Goal: Task Accomplishment & Management: Complete application form

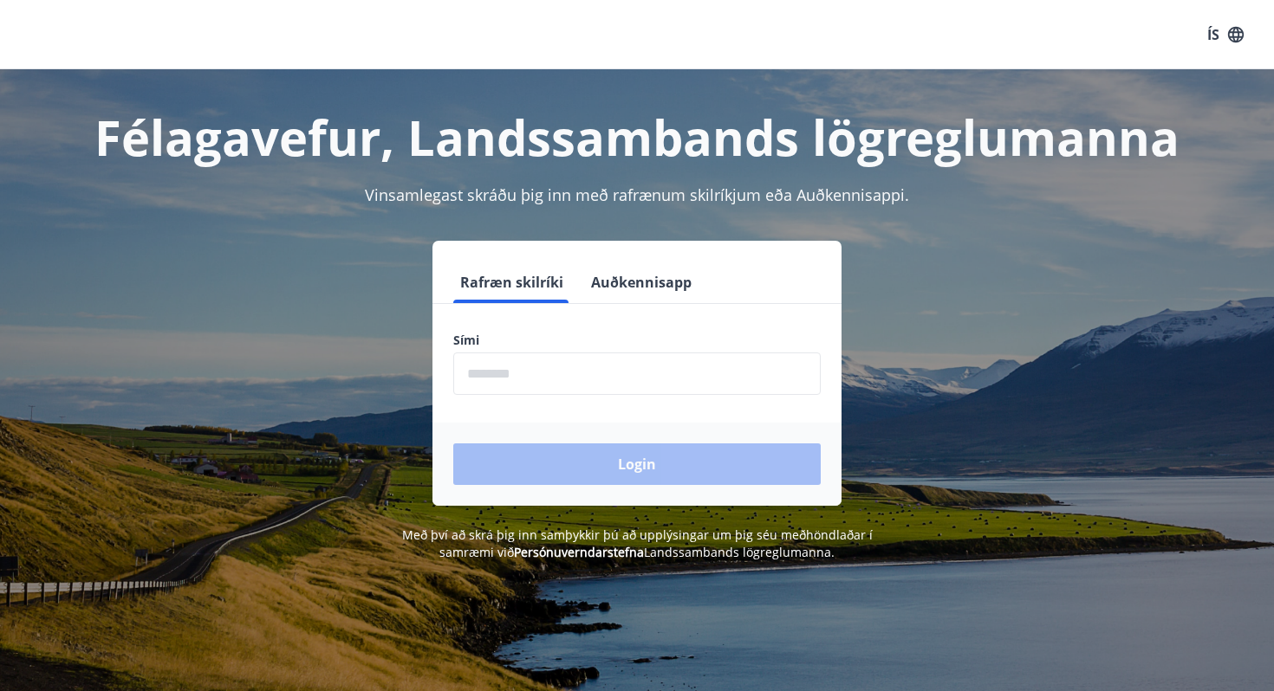
click at [604, 367] on input "phone" at bounding box center [636, 374] width 367 height 42
type input "********"
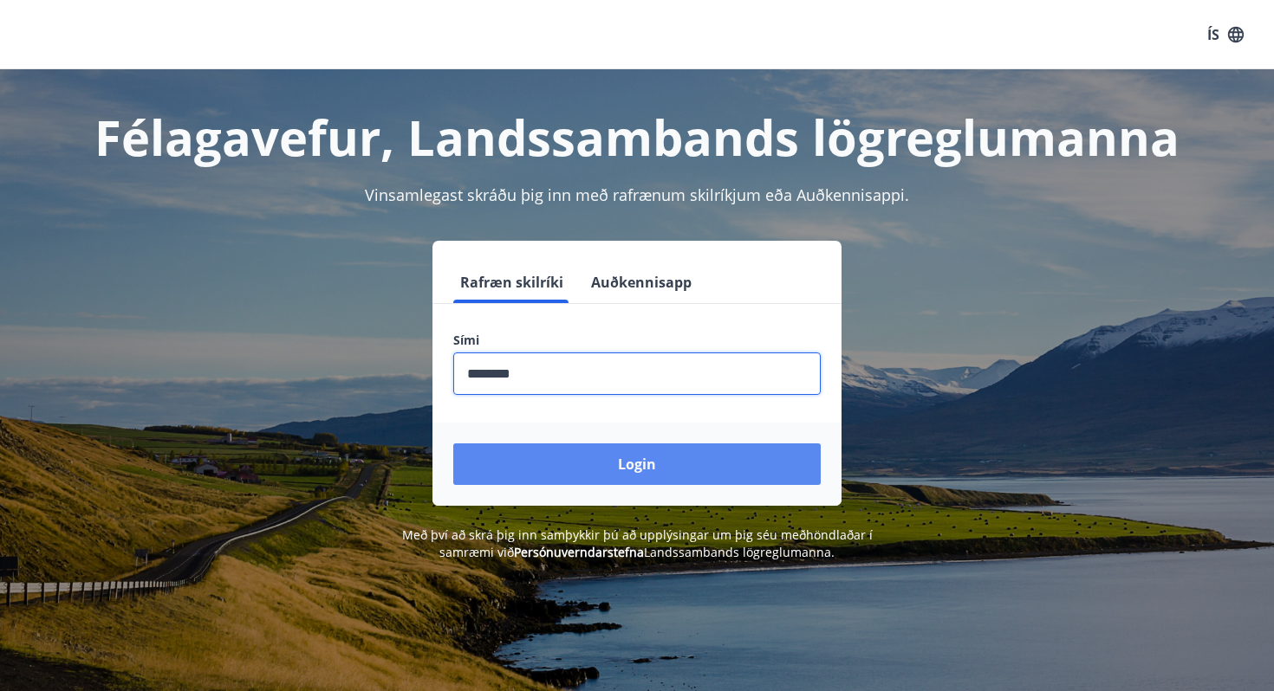
click at [613, 455] on button "Login" at bounding box center [636, 465] width 367 height 42
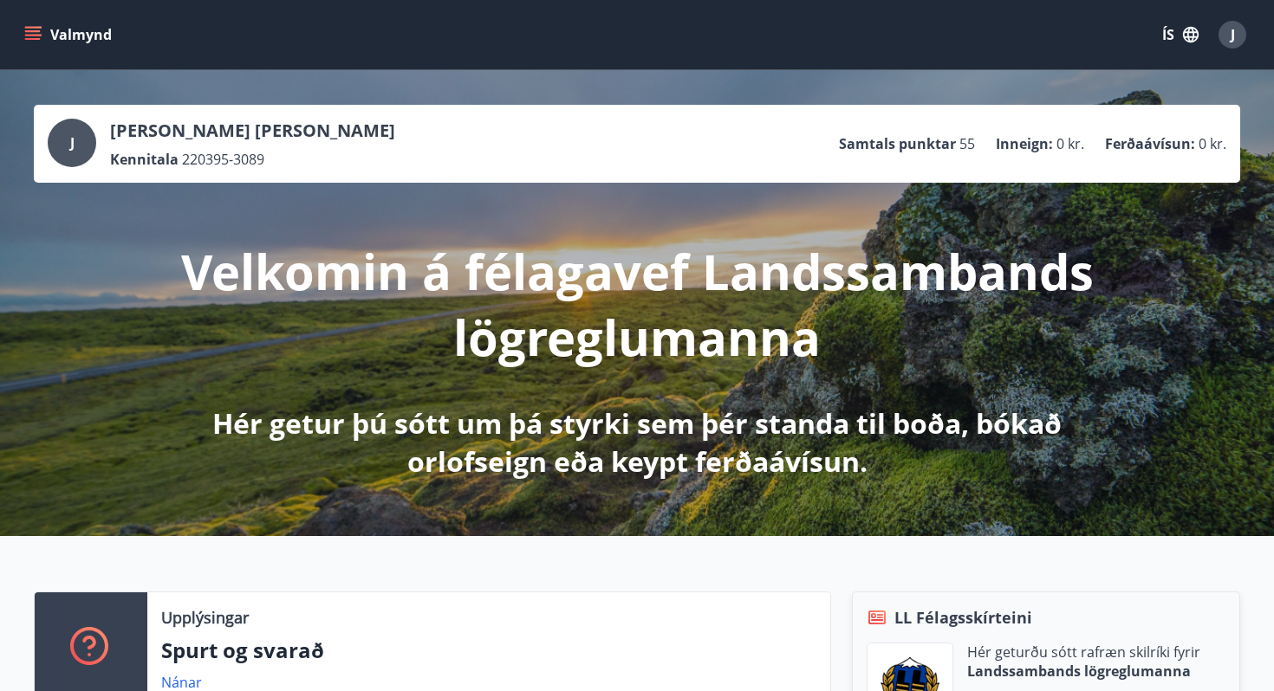
click at [30, 41] on icon "menu" at bounding box center [32, 34] width 17 height 17
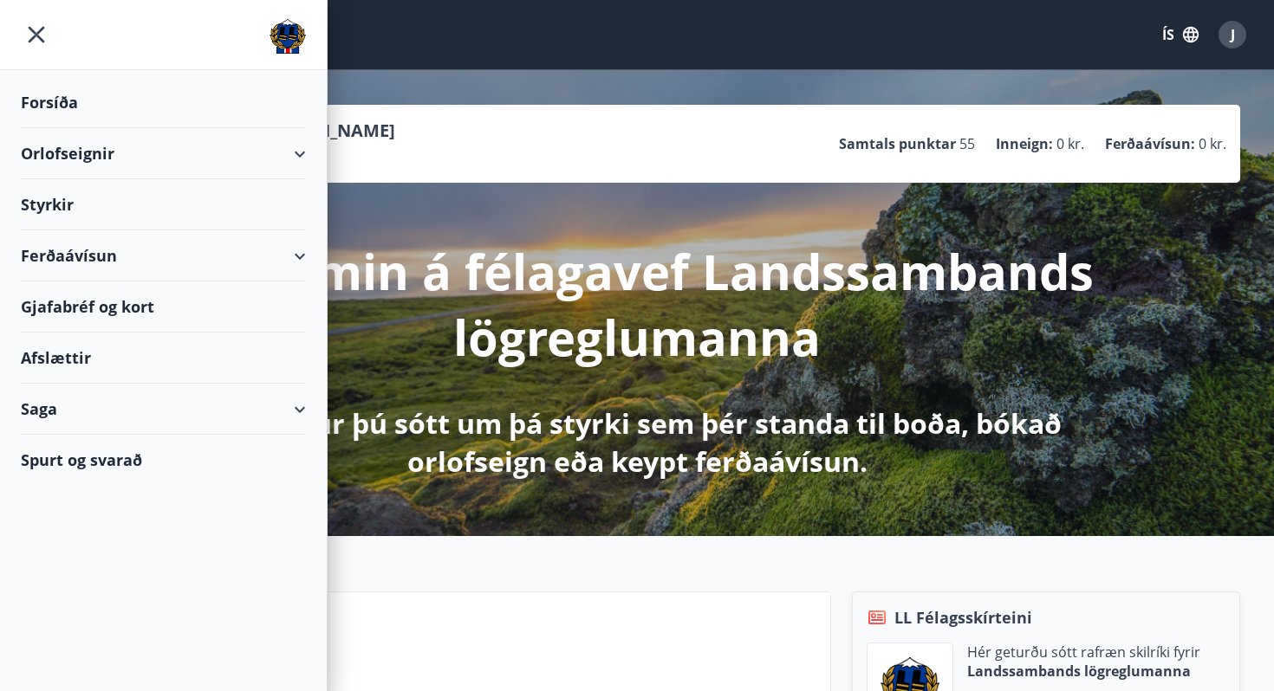
click at [70, 208] on div "Styrkir" at bounding box center [163, 204] width 285 height 51
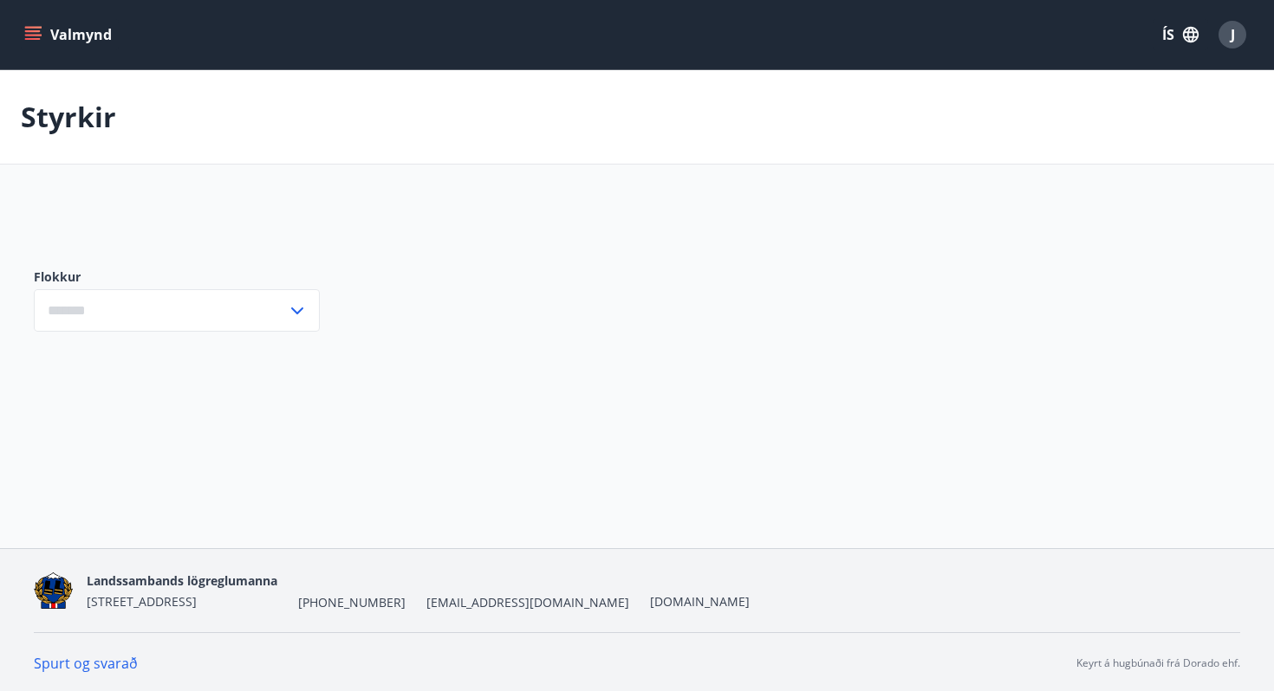
type input "***"
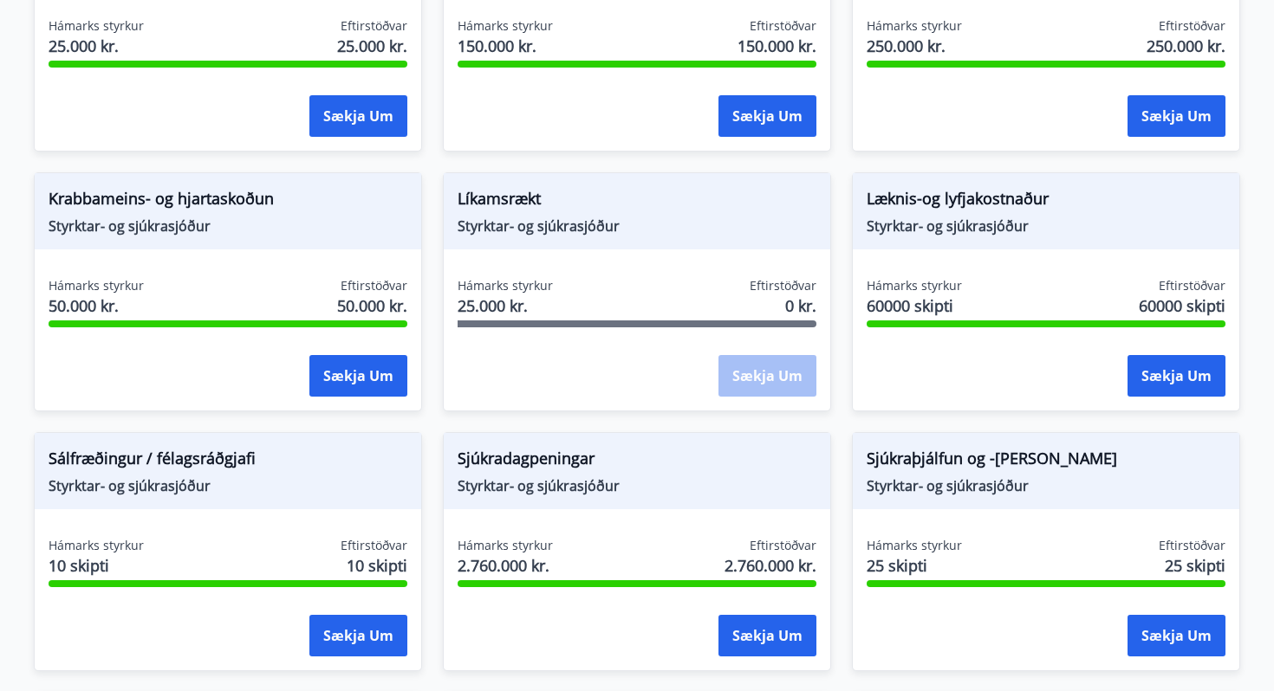
scroll to position [967, 0]
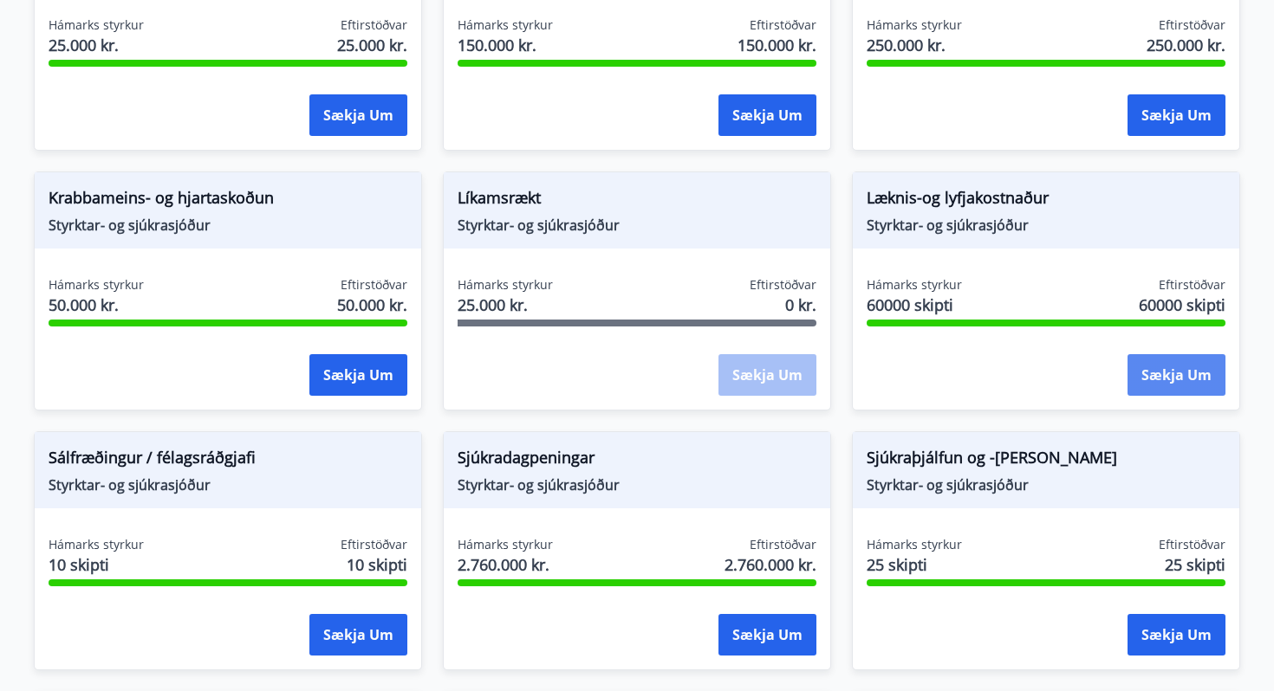
click at [1146, 363] on button "Sækja um" at bounding box center [1176, 375] width 98 height 42
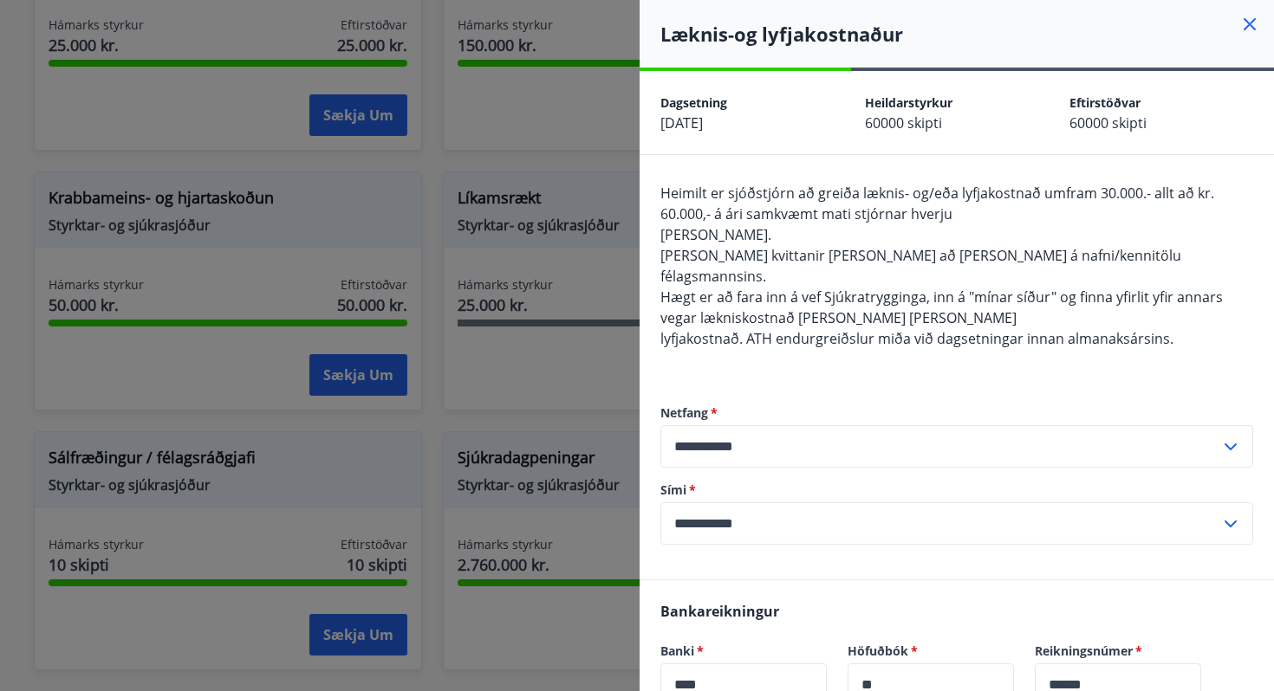
click at [1252, 27] on icon at bounding box center [1249, 24] width 12 height 12
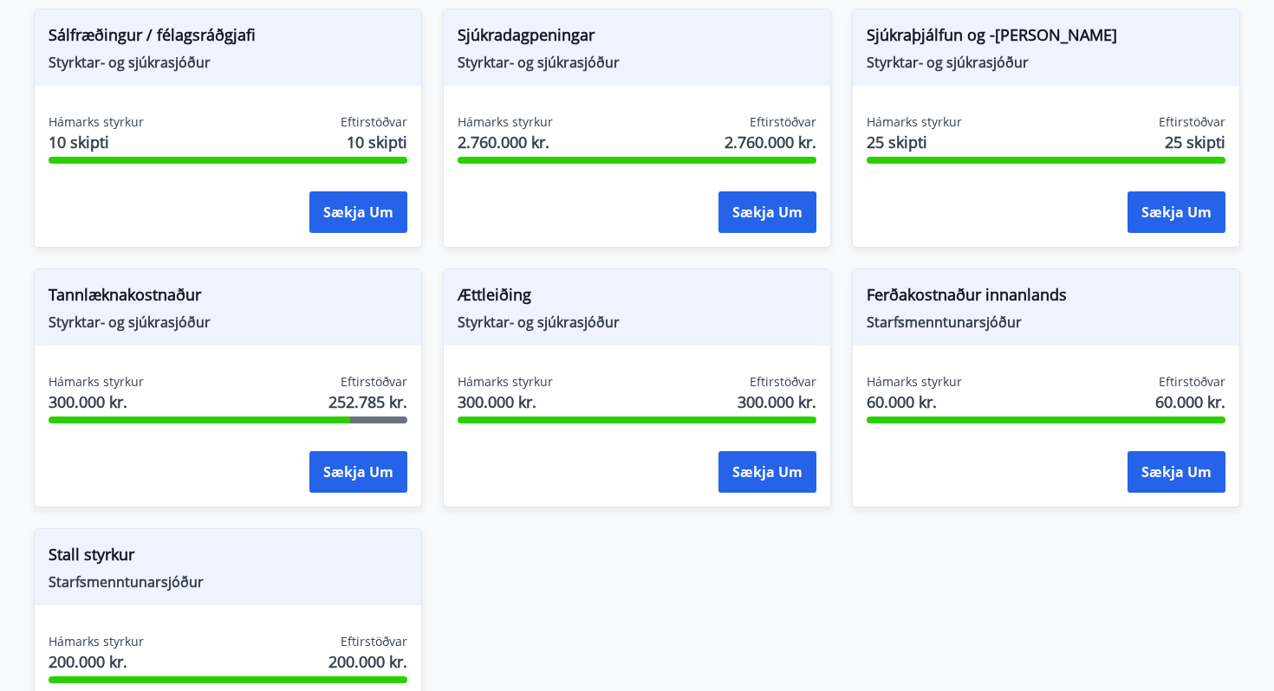
scroll to position [1402, 0]
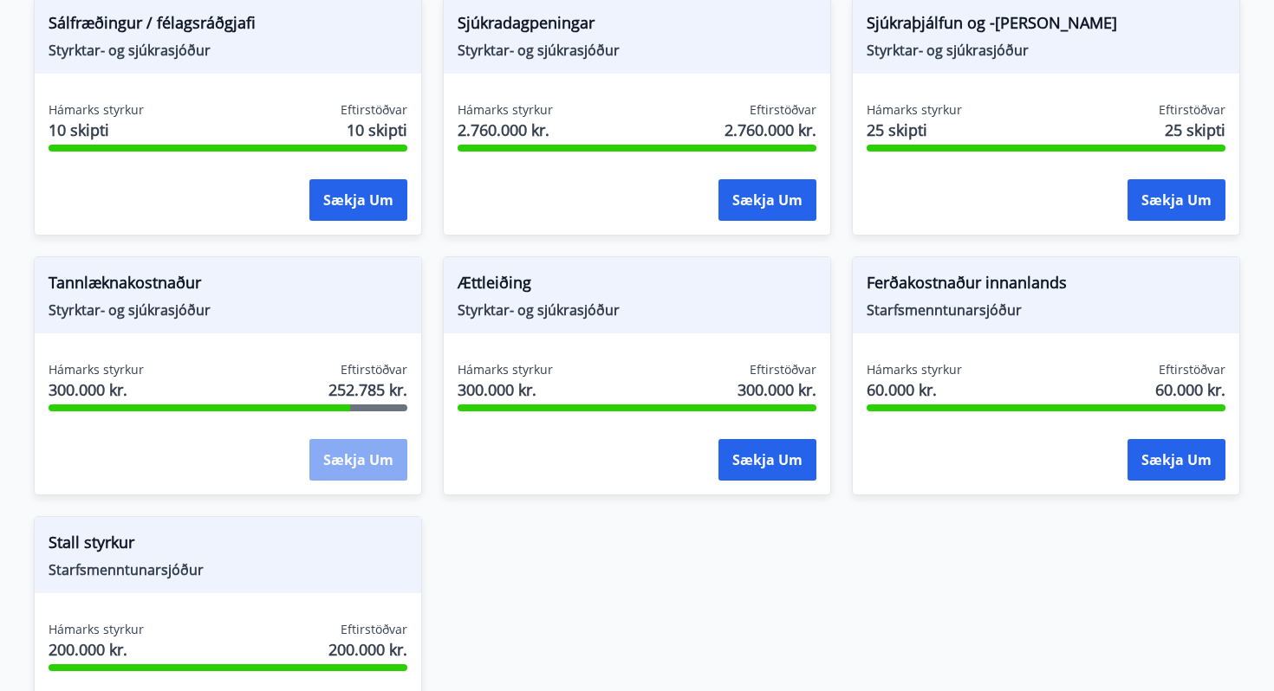
click at [364, 469] on button "Sækja um" at bounding box center [358, 460] width 98 height 42
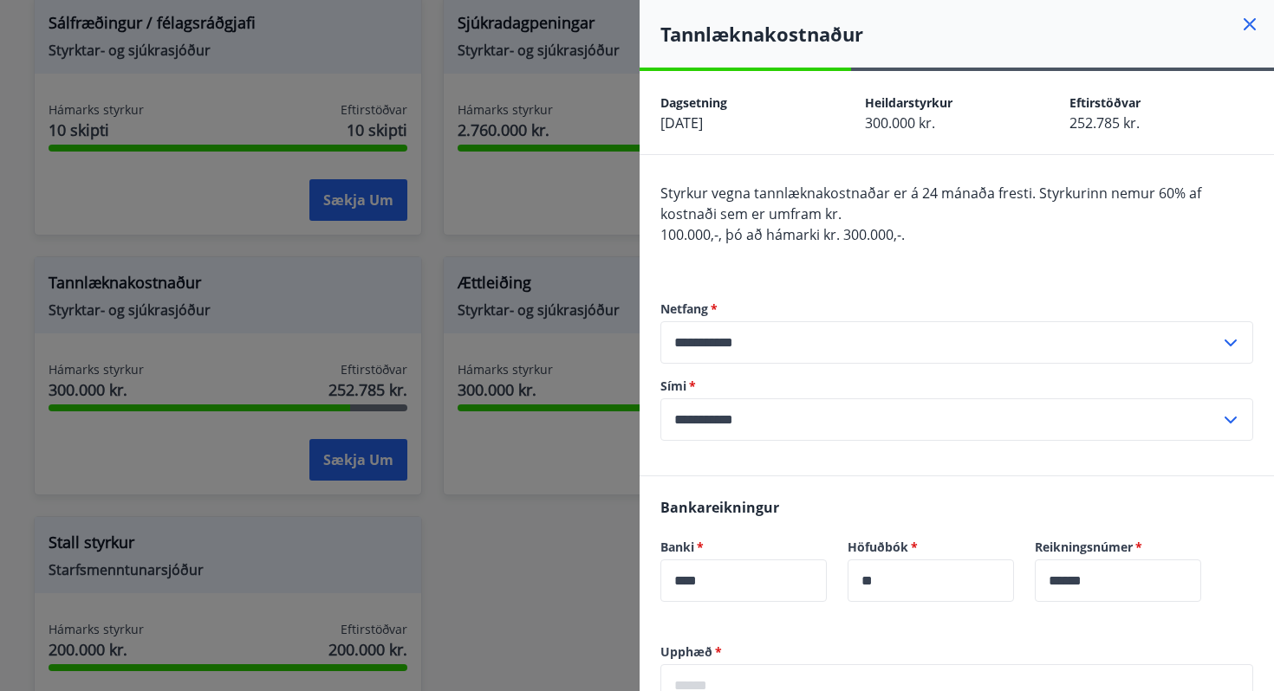
click at [1253, 27] on icon at bounding box center [1249, 24] width 12 height 12
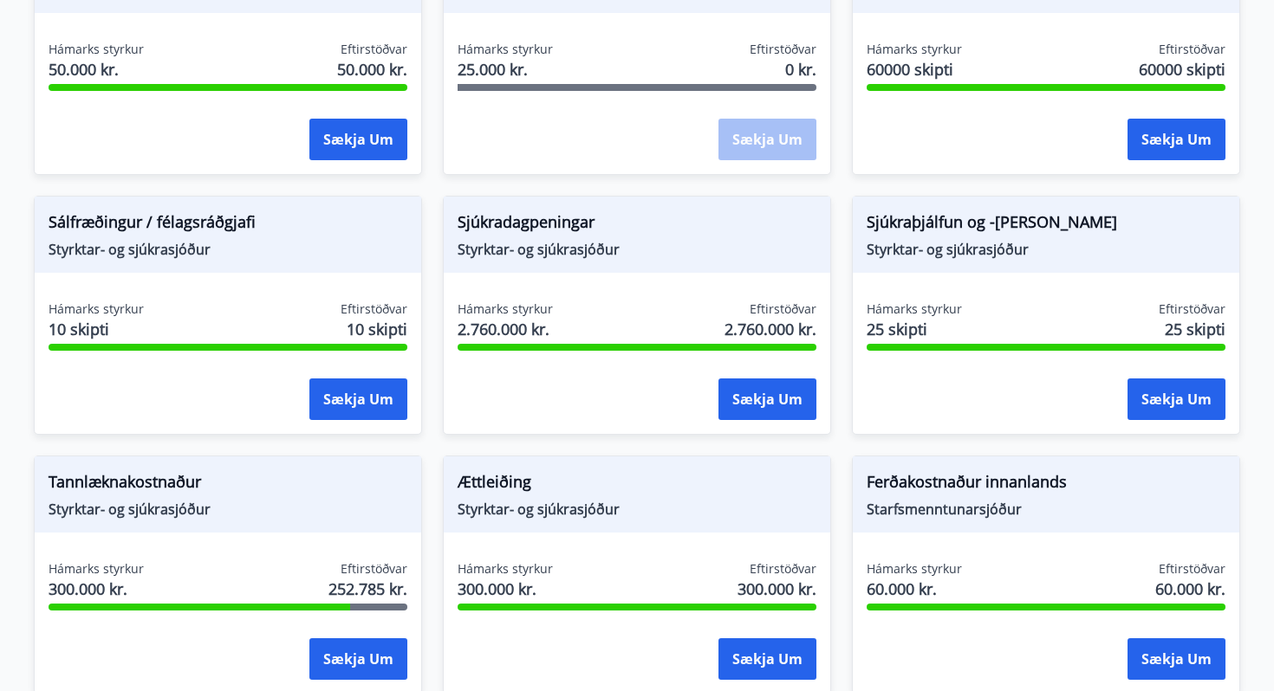
scroll to position [917, 0]
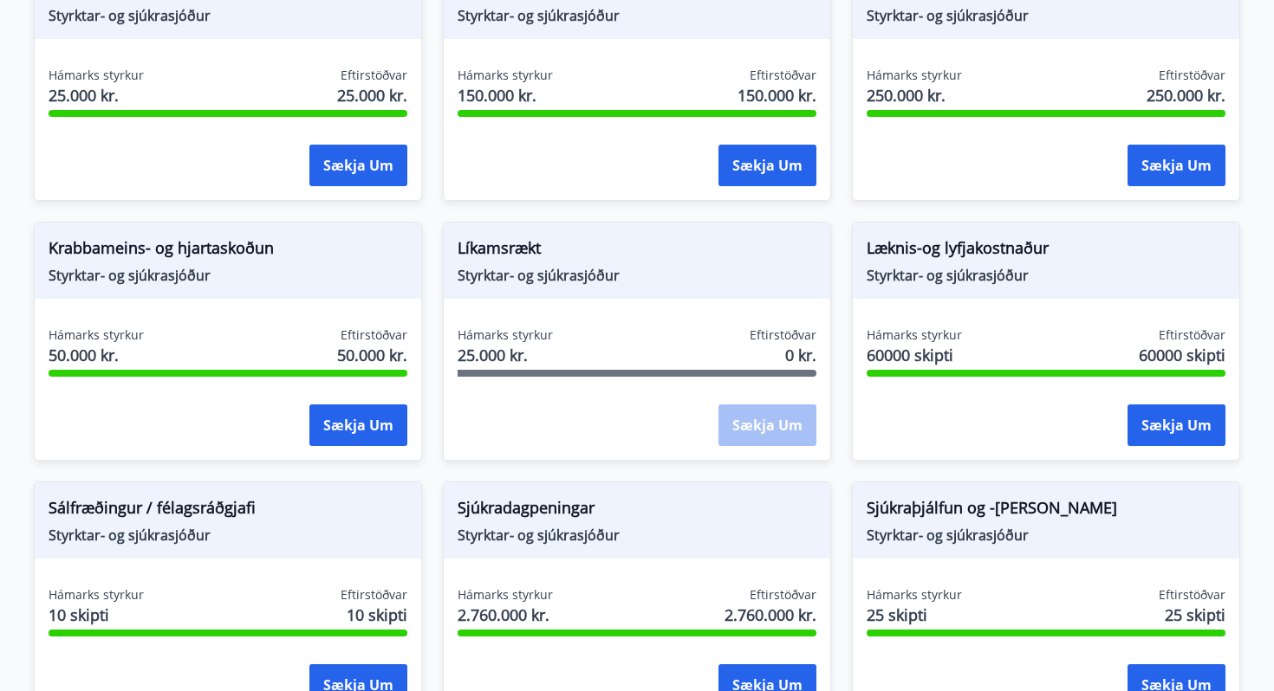
click at [1015, 324] on div "Læknis-og lyfjakostnaður Styrktar- og sjúkrasjóður Hámarks styrkur 60000 skipti…" at bounding box center [1046, 341] width 388 height 239
click at [1154, 422] on button "Sækja um" at bounding box center [1176, 426] width 98 height 42
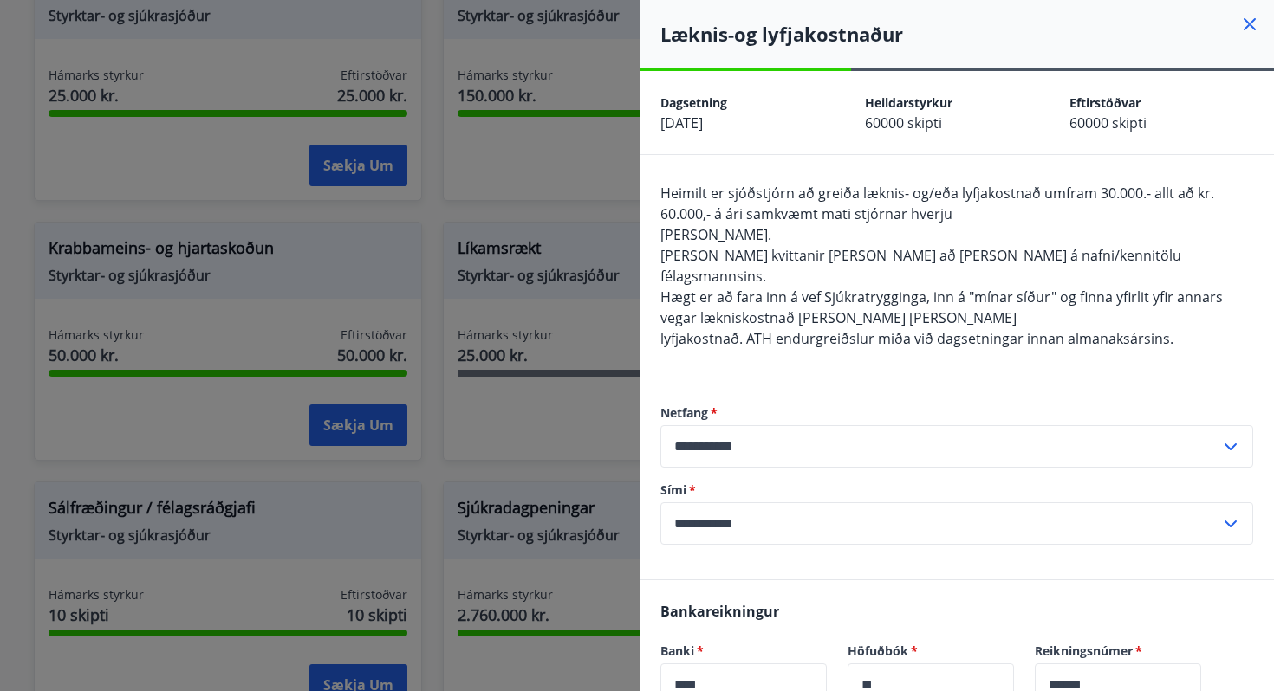
click at [1253, 27] on icon at bounding box center [1249, 24] width 21 height 21
